Goal: Task Accomplishment & Management: Manage account settings

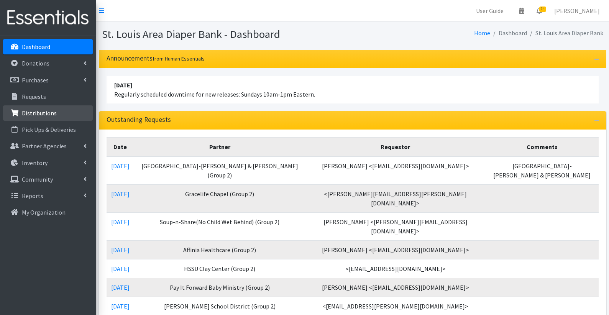
click at [28, 120] on link "Distributions" at bounding box center [48, 112] width 90 height 15
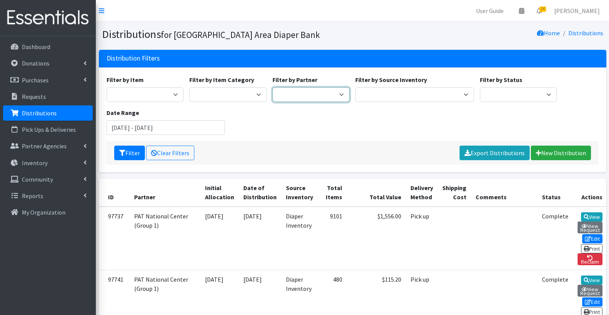
click at [335, 92] on select "Affinia Healthcare (Group 2) Annie Malone (Group 1) Assistance League of St. Lo…" at bounding box center [311, 94] width 77 height 15
select select "139"
click at [133, 153] on button "Filter" at bounding box center [129, 153] width 31 height 15
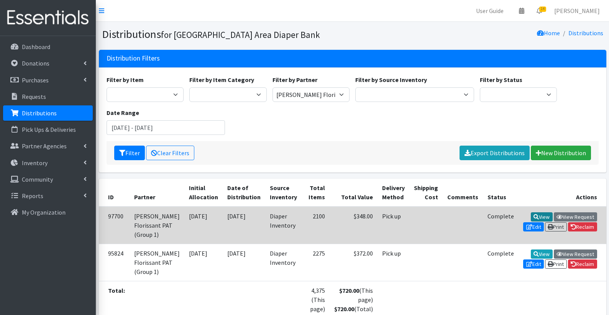
click at [531, 217] on link "View" at bounding box center [542, 216] width 22 height 9
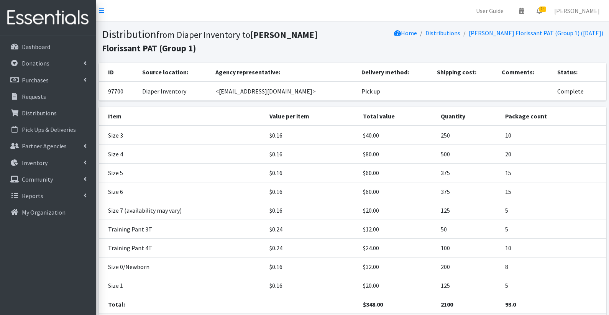
scroll to position [57, 0]
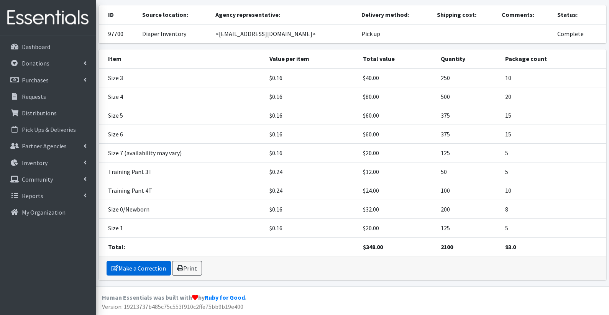
click at [148, 268] on link "Make a Correction" at bounding box center [139, 268] width 64 height 15
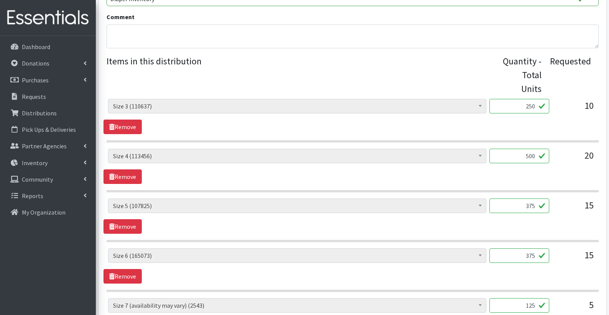
scroll to position [312, 0]
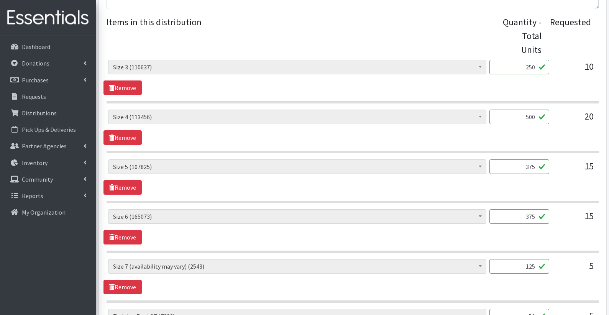
drag, startPoint x: 536, startPoint y: 203, endPoint x: 506, endPoint y: 202, distance: 30.3
click at [506, 209] on input "375" at bounding box center [519, 216] width 60 height 15
type input "1500"
click at [400, 225] on div "Period Supplies: Mixed Kits (order by bag) (324) Applicator-free tampon (8) BOR…" at bounding box center [352, 226] width 498 height 35
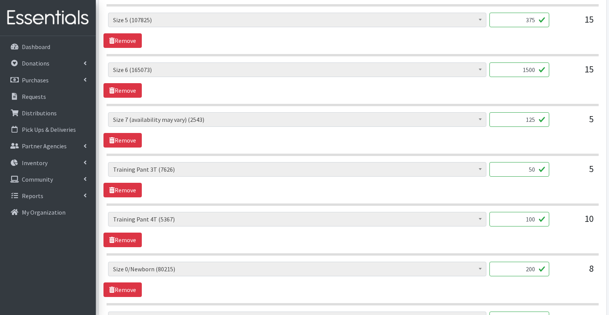
scroll to position [584, 0]
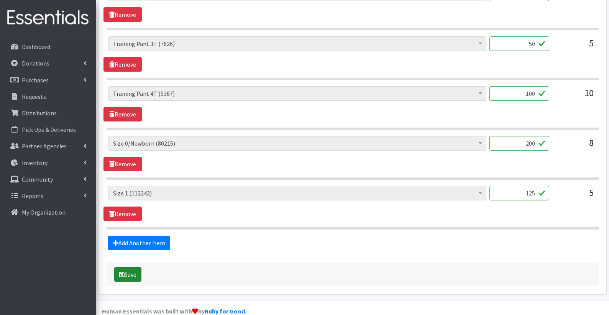
click at [125, 267] on button "Save" at bounding box center [127, 274] width 27 height 15
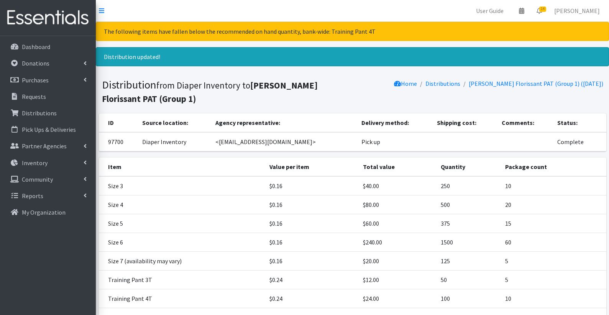
scroll to position [91, 0]
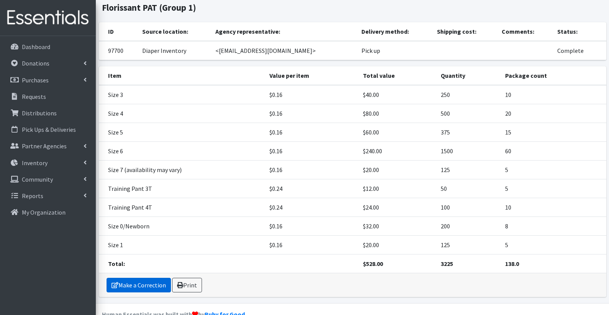
click at [154, 286] on link "Make a Correction" at bounding box center [139, 285] width 64 height 15
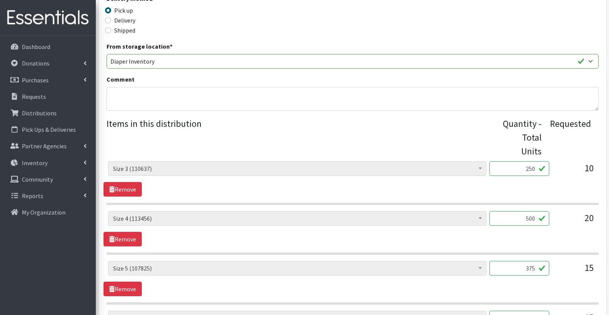
scroll to position [289, 0]
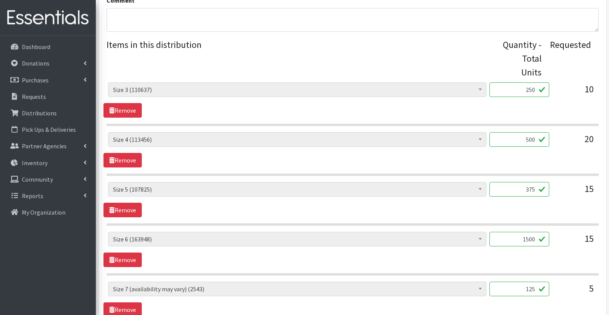
click at [531, 232] on input "1500" at bounding box center [519, 239] width 60 height 15
drag, startPoint x: 534, startPoint y: 226, endPoint x: 526, endPoint y: 226, distance: 8.4
click at [526, 232] on input "1500" at bounding box center [519, 239] width 60 height 15
type input "1875"
click at [476, 251] on div "Period Supplies: Mixed Kits (order by bag) (324) Applicator-free tampon (8) BOR…" at bounding box center [352, 249] width 498 height 35
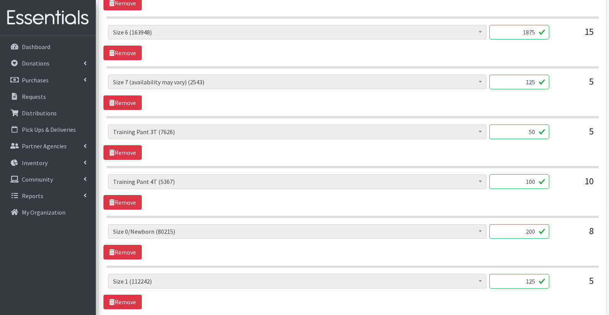
scroll to position [535, 0]
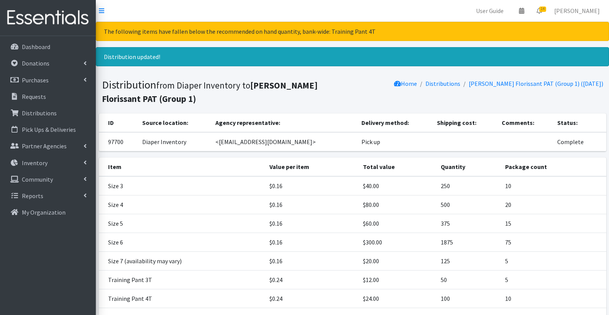
scroll to position [108, 0]
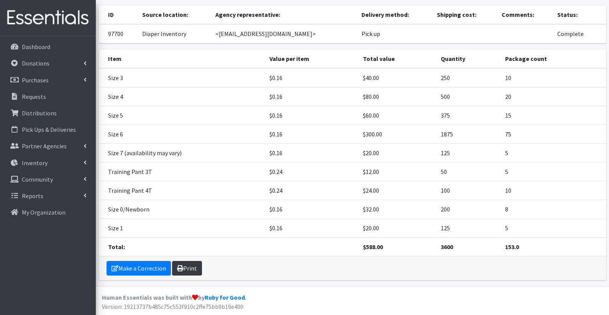
click at [193, 266] on link "Print" at bounding box center [187, 268] width 30 height 15
